Goal: Task Accomplishment & Management: Use online tool/utility

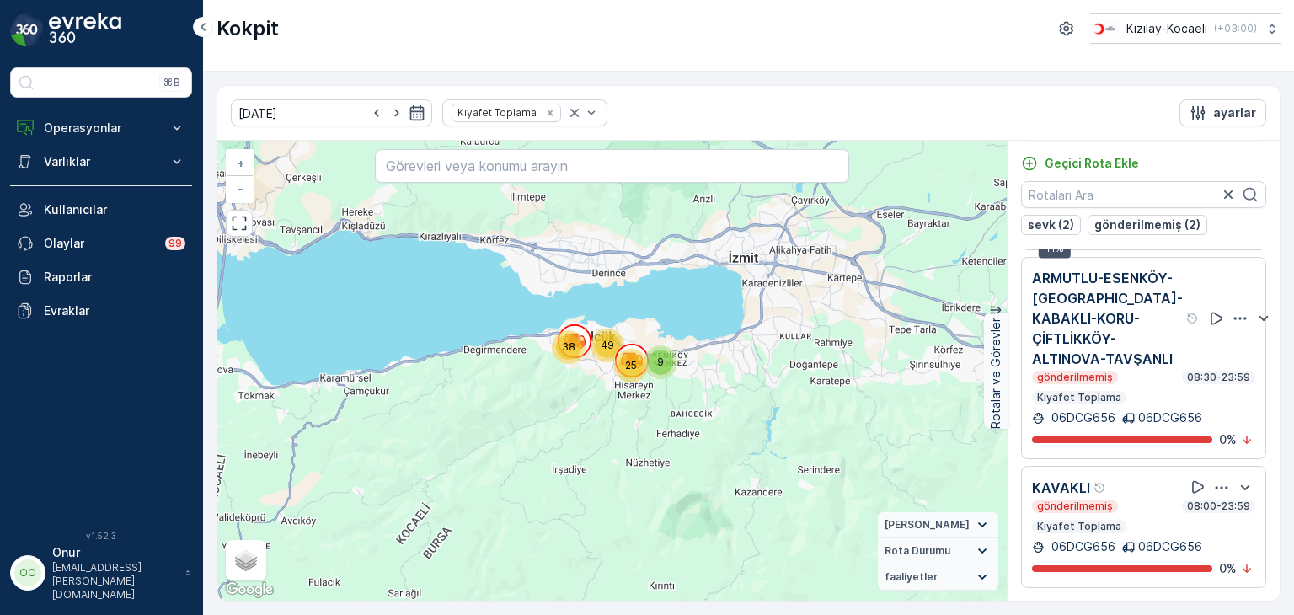
scroll to position [324, 0]
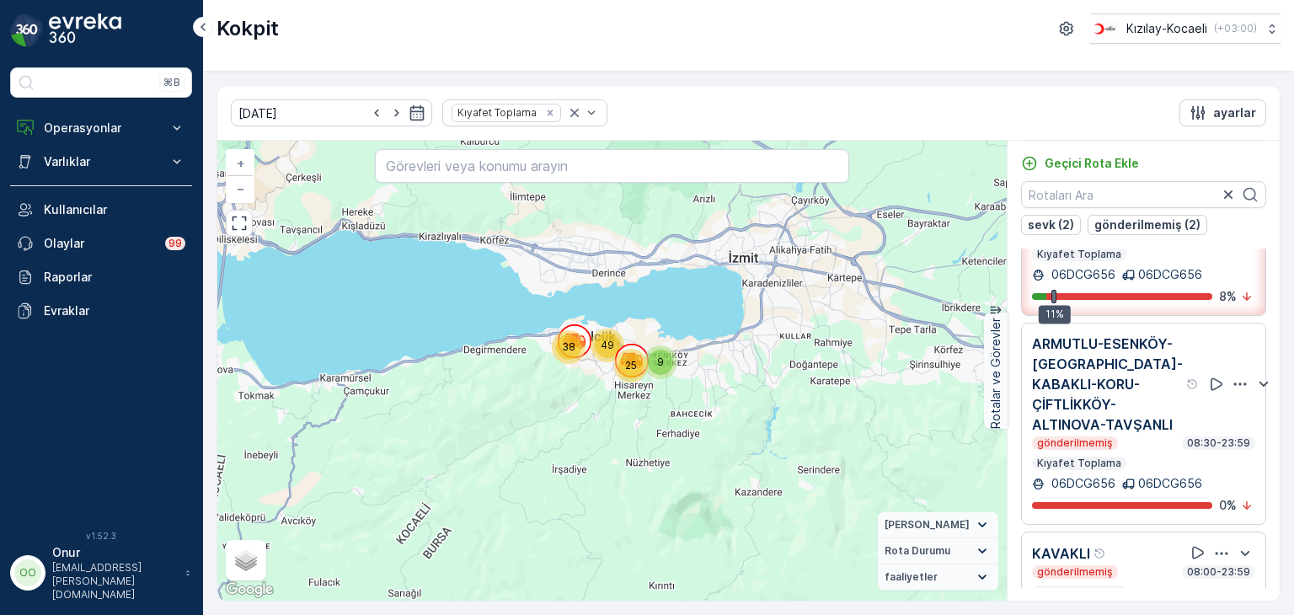
click at [1232, 383] on icon "button" at bounding box center [1240, 384] width 17 height 17
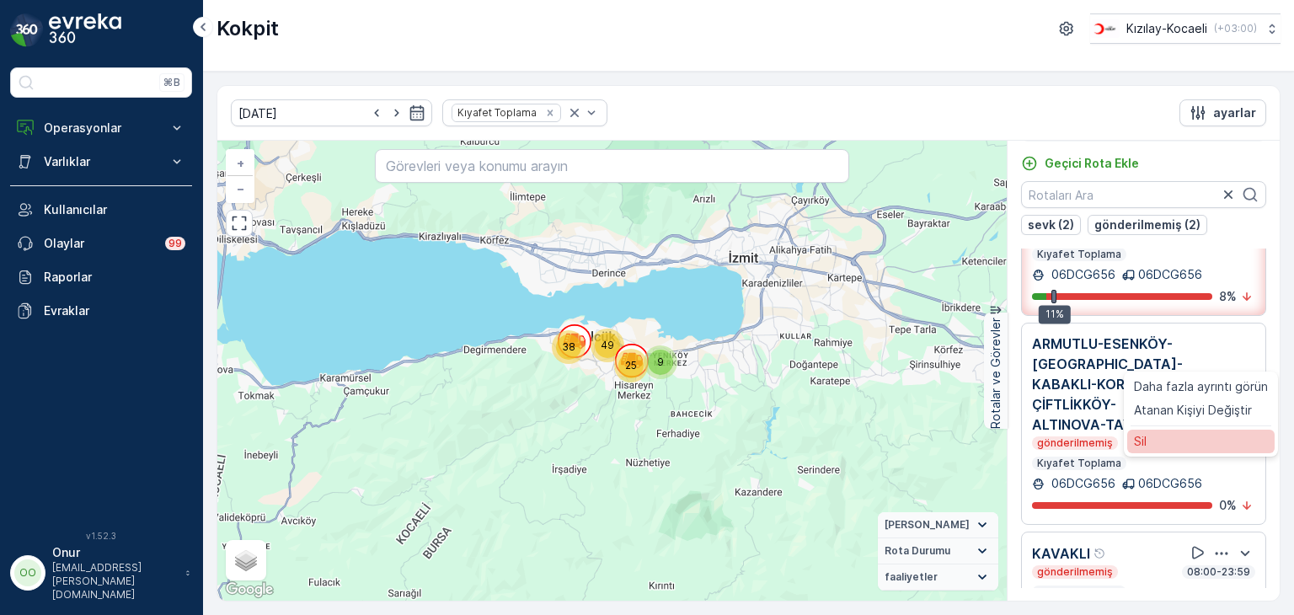
click at [1173, 453] on div "Sil" at bounding box center [1200, 442] width 147 height 24
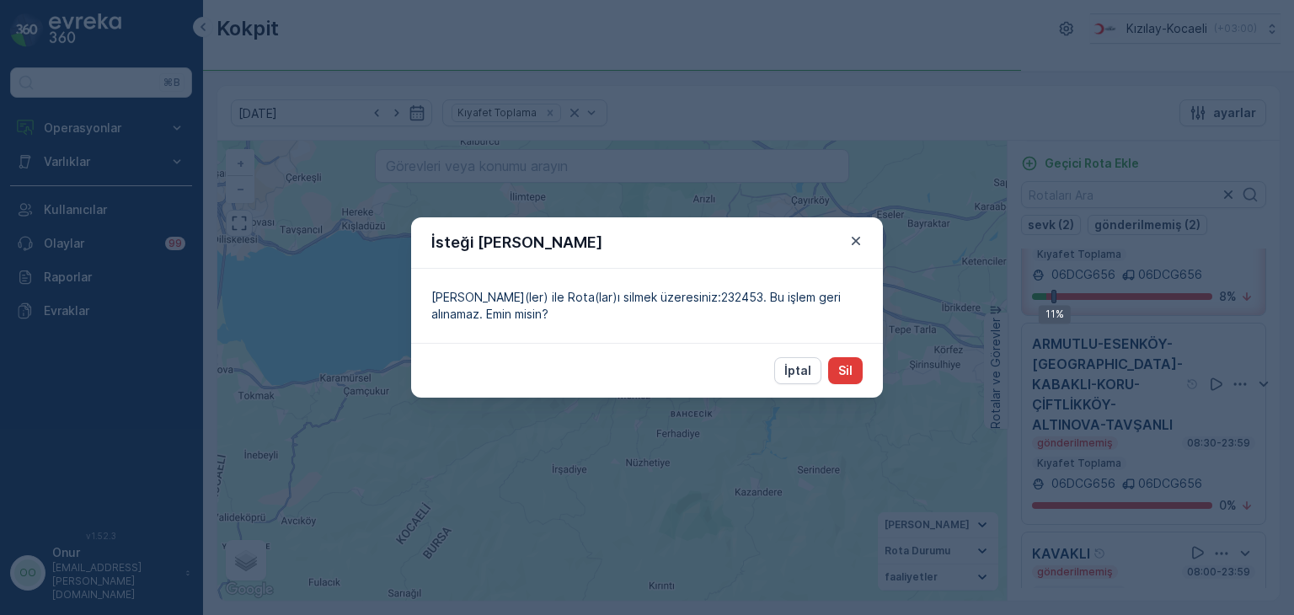
click at [859, 374] on button "Sil" at bounding box center [845, 370] width 35 height 27
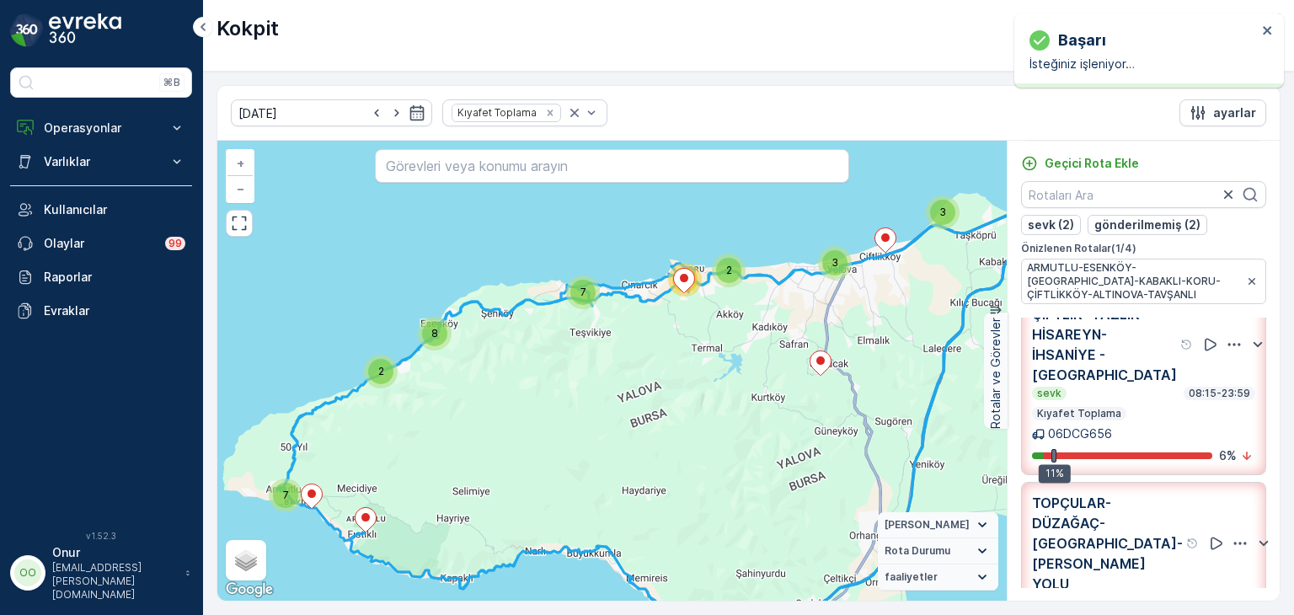
scroll to position [0, 0]
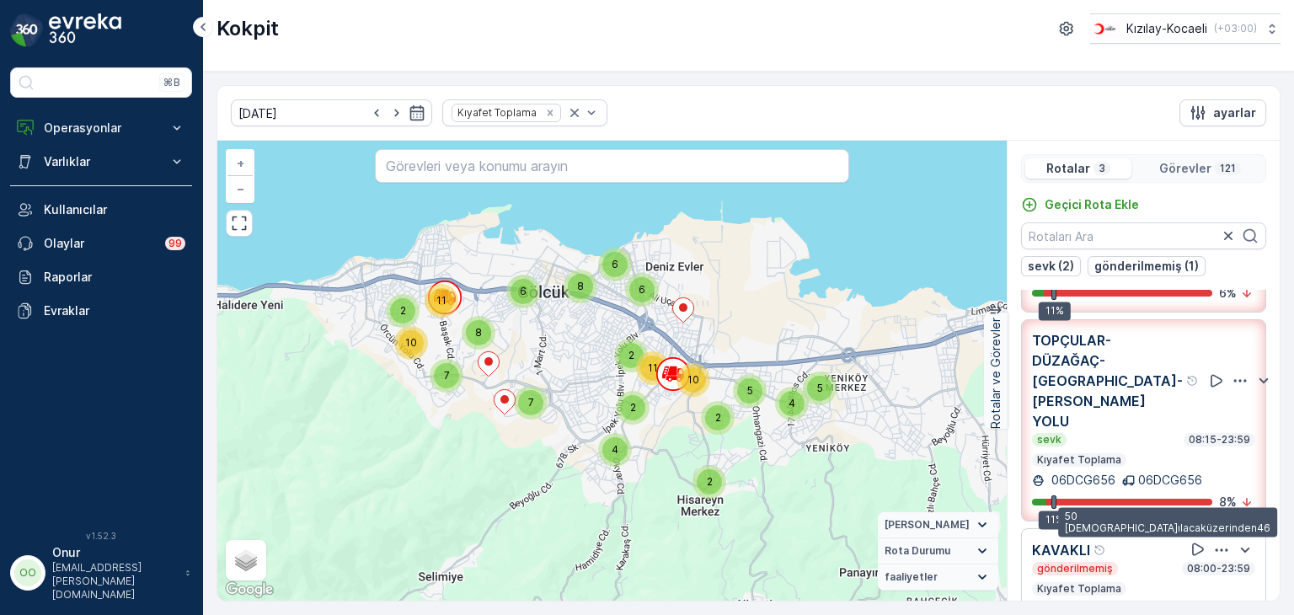
scroll to position [41, 0]
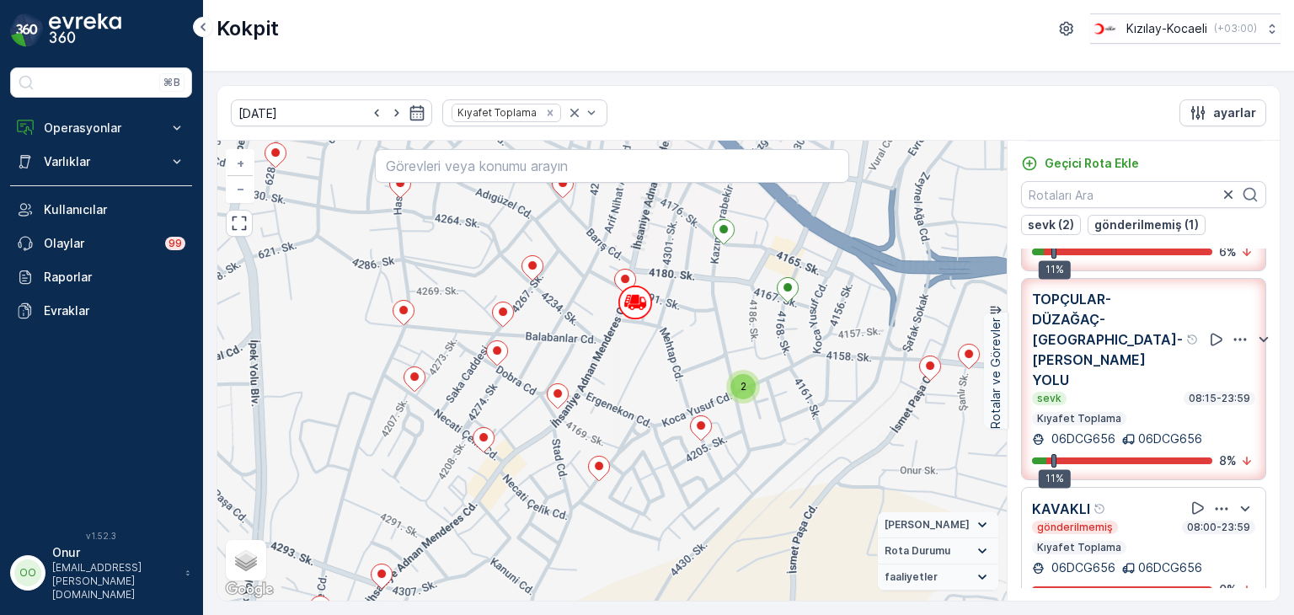
drag, startPoint x: 761, startPoint y: 344, endPoint x: 473, endPoint y: 412, distance: 296.1
click at [473, 412] on div "2 + − Uydu Yol haritası Arazi Karışık Leaflet Klavye kısayolları Harita Veriler…" at bounding box center [611, 371] width 789 height 460
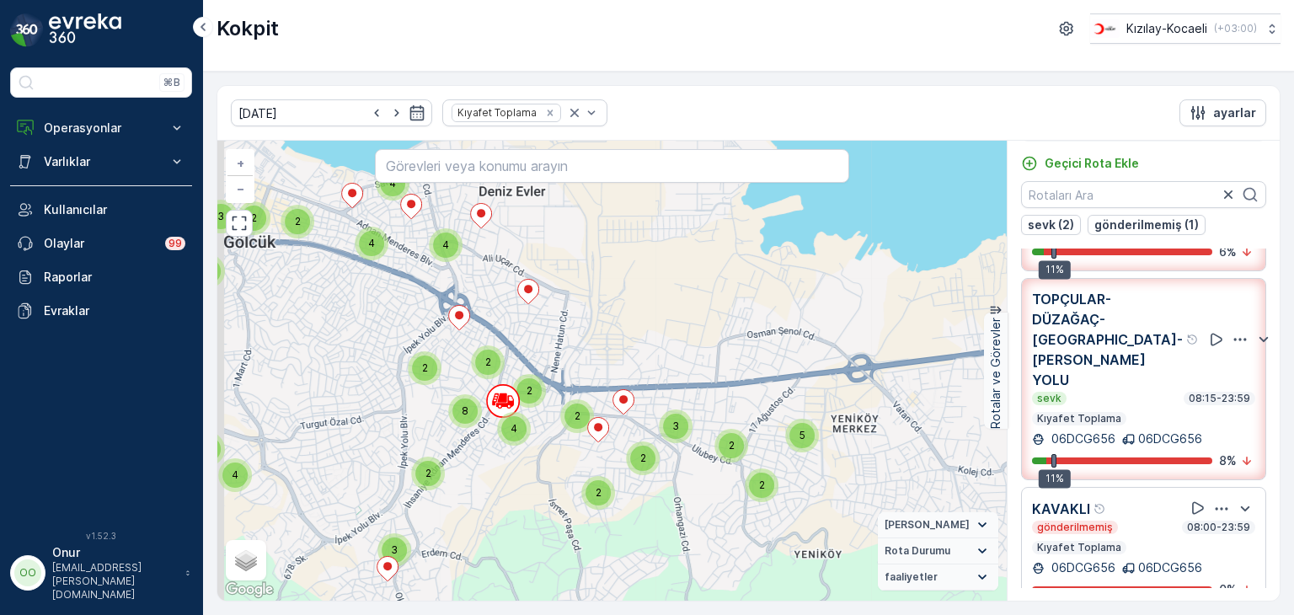
drag, startPoint x: 592, startPoint y: 349, endPoint x: 774, endPoint y: 364, distance: 182.6
click at [774, 364] on div "5 2 2 2 3 2 2 2 3 4 2 2 2 2 2 3 3 2 6 2 4 5 3 3 4 2 2 8 4 2 3 4 4 2 2 + − Uydu …" at bounding box center [611, 371] width 789 height 460
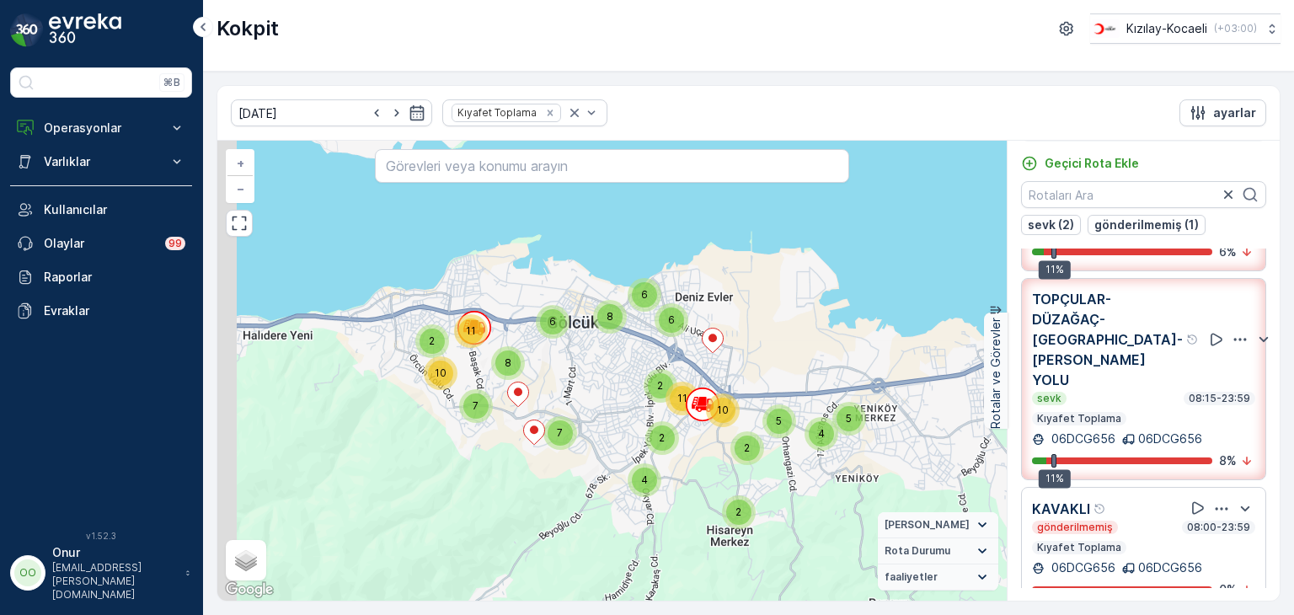
drag, startPoint x: 414, startPoint y: 352, endPoint x: 551, endPoint y: 378, distance: 139.0
click at [551, 378] on div "5 4 2 4 2 2 5 10 2 8 11 7 10 7 2 11 6 6 6 8 + − Uydu Yol haritası Arazi Karışık…" at bounding box center [611, 371] width 789 height 460
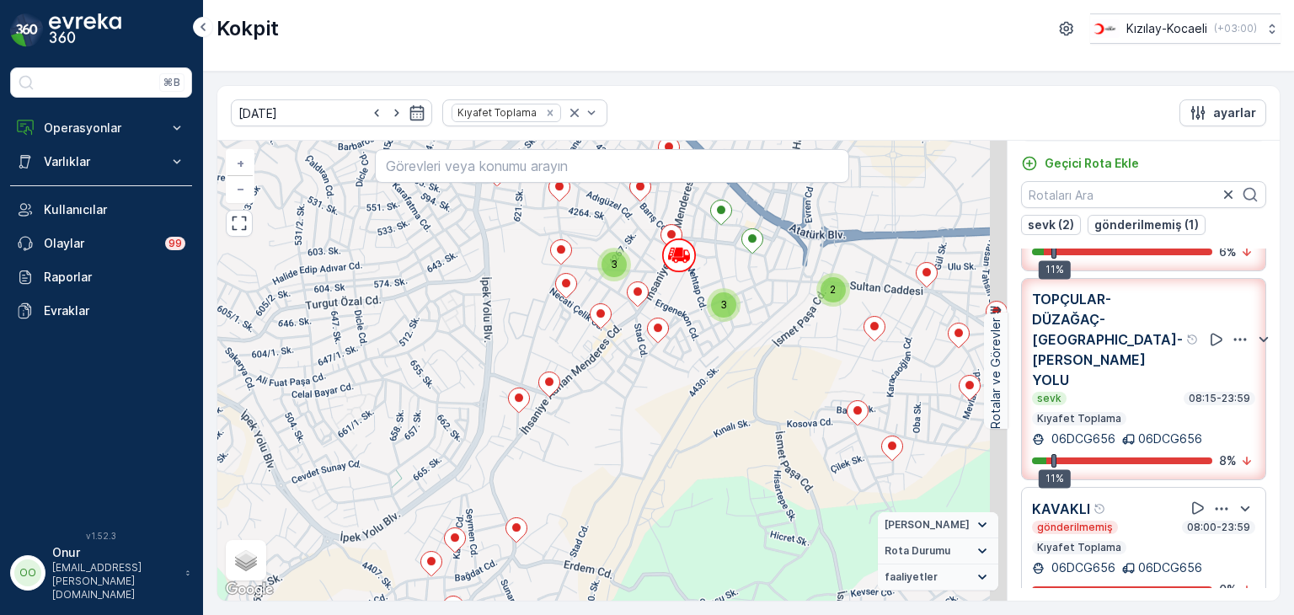
drag, startPoint x: 667, startPoint y: 281, endPoint x: 607, endPoint y: 476, distance: 204.4
click at [607, 476] on div "3 3 2 2 2 2 2 2 2 2 2 3 2 2 3 2 + − Uydu Yol haritası Arazi Karışık Leaflet Kla…" at bounding box center [611, 371] width 789 height 460
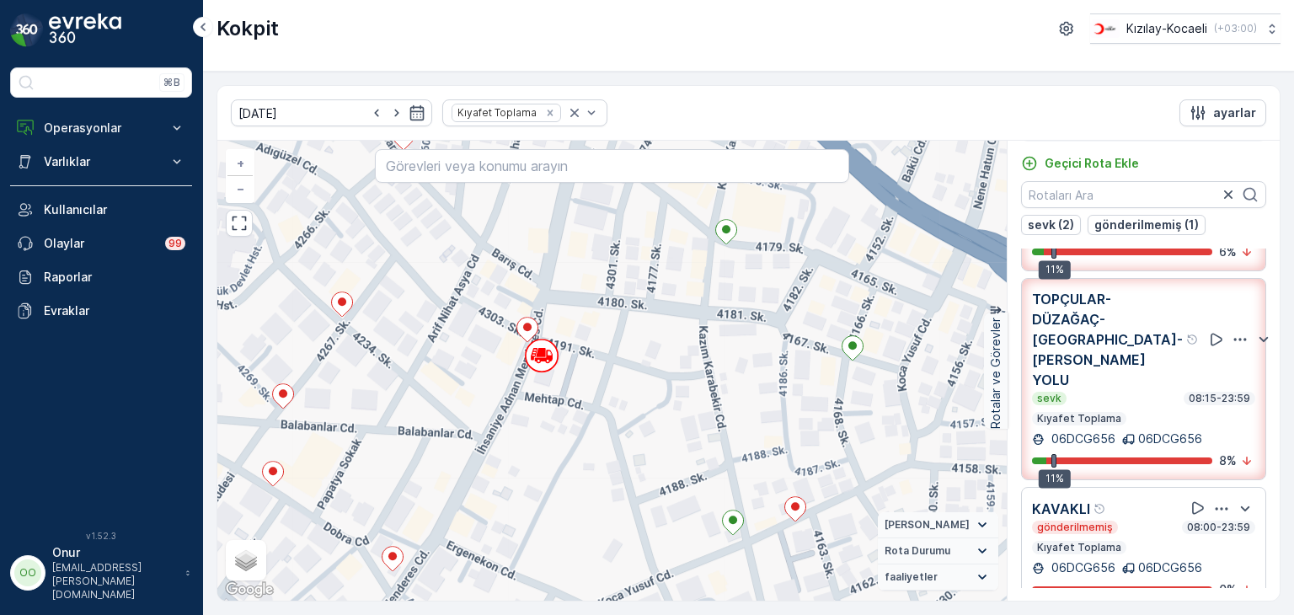
drag, startPoint x: 714, startPoint y: 456, endPoint x: 656, endPoint y: 515, distance: 82.2
click at [656, 515] on div "+ − Uydu Yol haritası Arazi Karışık Leaflet Klavye kısayolları Harita Verileri …" at bounding box center [611, 371] width 789 height 460
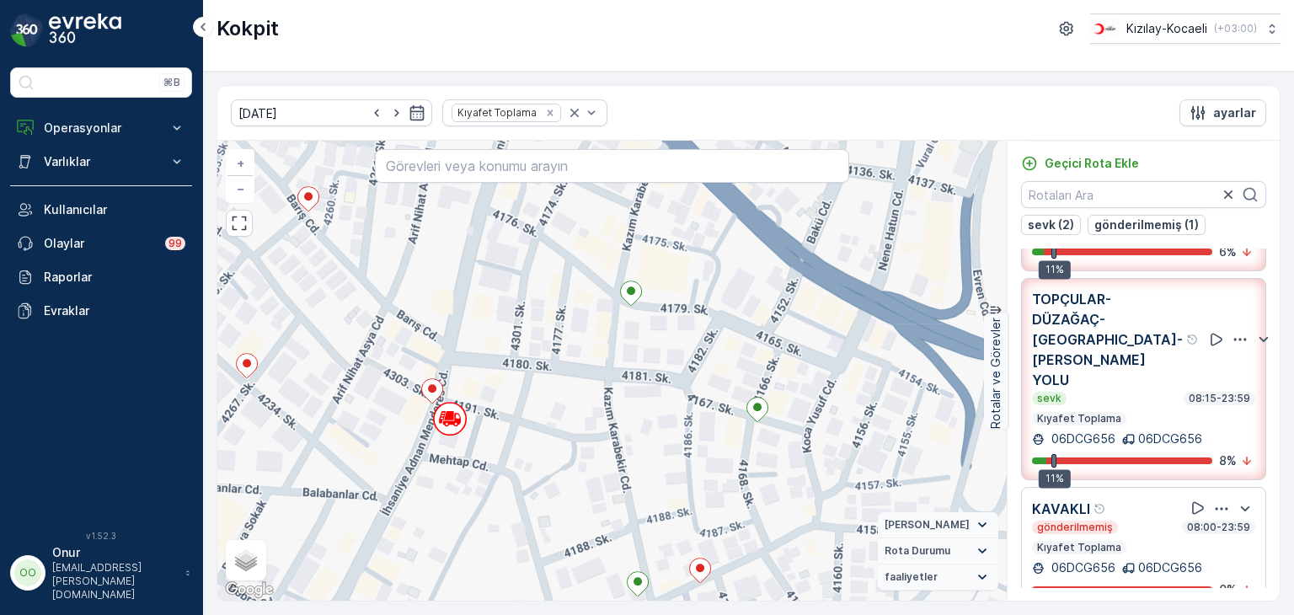
drag, startPoint x: 650, startPoint y: 423, endPoint x: 579, endPoint y: 441, distance: 73.8
click at [579, 441] on div "+ − Uydu Yol haritası Arazi Karışık Leaflet Klavye kısayolları Harita Verileri …" at bounding box center [611, 371] width 789 height 460
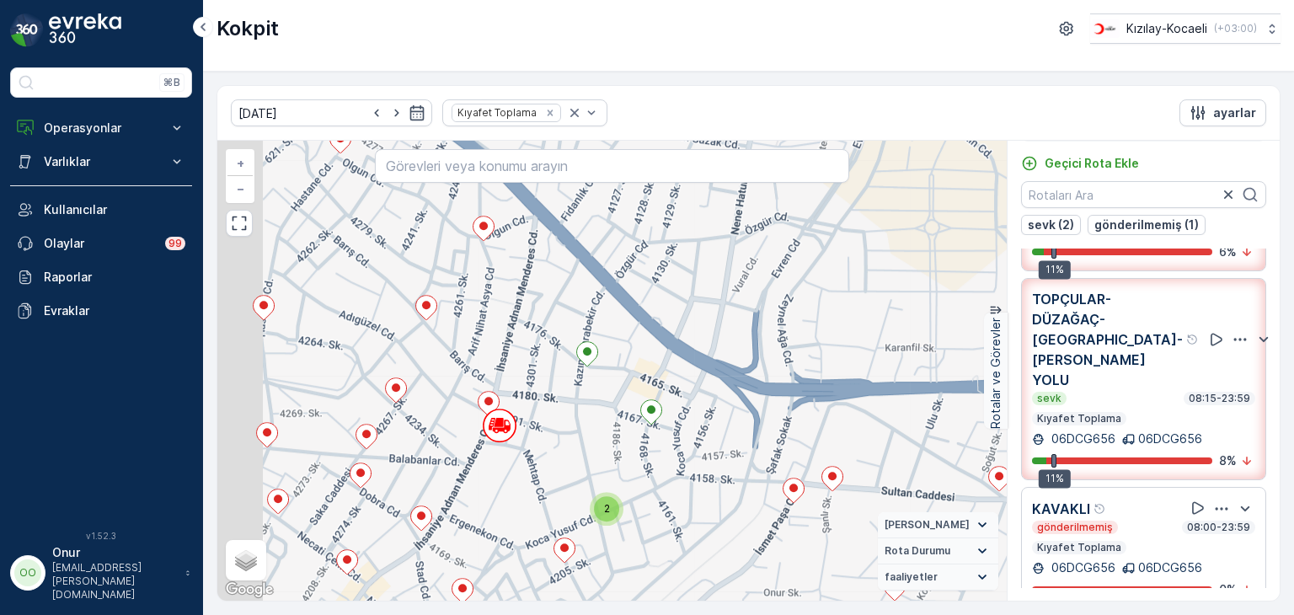
drag, startPoint x: 451, startPoint y: 372, endPoint x: 516, endPoint y: 375, distance: 64.9
click at [516, 375] on div "2 + − Uydu Yol haritası Arazi Karışık Leaflet Klavye kısayolları Harita Veriler…" at bounding box center [611, 371] width 789 height 460
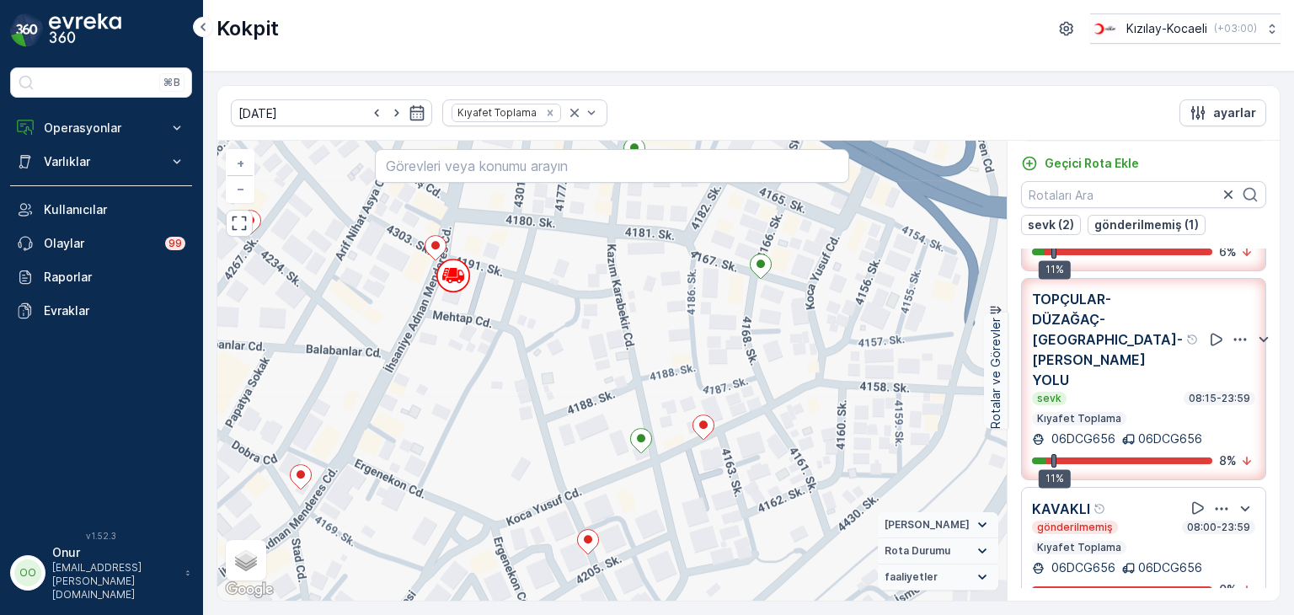
drag, startPoint x: 650, startPoint y: 479, endPoint x: 760, endPoint y: 388, distance: 142.4
click at [760, 388] on div "+ − Uydu Yol haritası Arazi Karışık Leaflet Klavye kısayolları Harita Verileri …" at bounding box center [611, 371] width 789 height 460
